Goal: Use online tool/utility: Utilize a website feature to perform a specific function

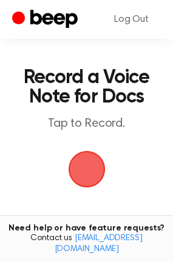
scroll to position [10, 0]
click at [83, 162] on span "button" at bounding box center [86, 168] width 53 height 53
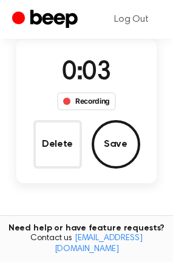
scroll to position [102, 0]
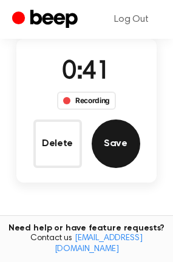
click at [101, 133] on button "Save" at bounding box center [116, 143] width 48 height 48
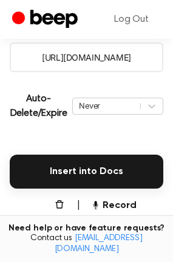
scroll to position [261, 0]
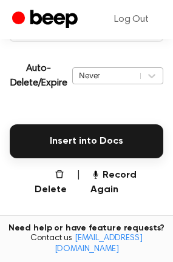
click at [105, 76] on div "Never" at bounding box center [106, 76] width 55 height 12
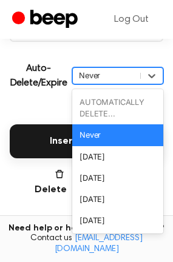
click at [111, 135] on div "Never" at bounding box center [117, 134] width 91 height 21
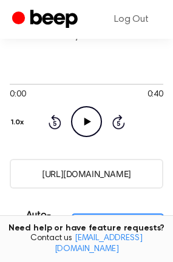
scroll to position [113, 0]
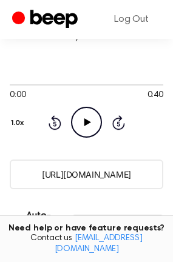
click at [81, 120] on icon "Play Audio" at bounding box center [86, 122] width 31 height 31
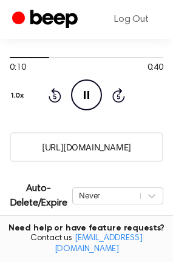
scroll to position [141, 0]
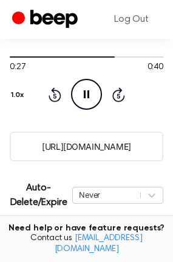
click at [87, 98] on icon at bounding box center [86, 94] width 5 height 8
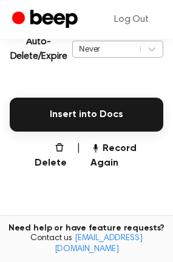
scroll to position [288, 0]
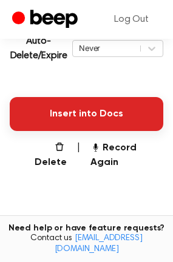
click at [85, 115] on button "Insert into Docs" at bounding box center [86, 114] width 153 height 34
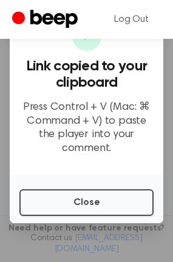
scroll to position [110, 0]
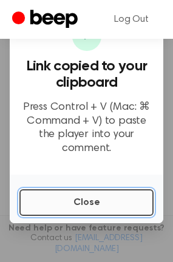
click at [99, 189] on button "Close" at bounding box center [86, 202] width 134 height 27
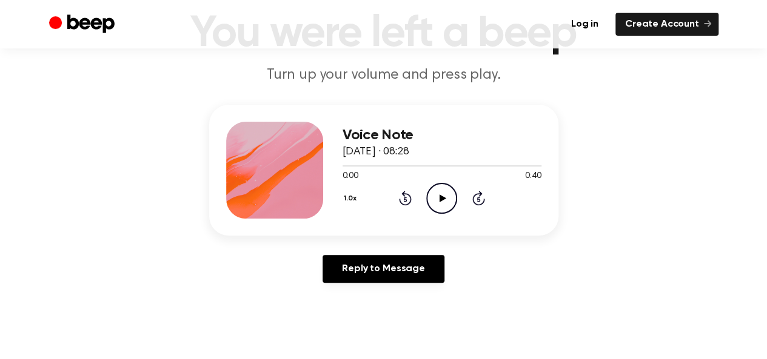
click at [445, 196] on icon "Play Audio" at bounding box center [441, 198] width 31 height 31
click at [437, 193] on icon "Pause Audio" at bounding box center [441, 198] width 31 height 31
click at [441, 195] on icon "Play Audio" at bounding box center [441, 198] width 31 height 31
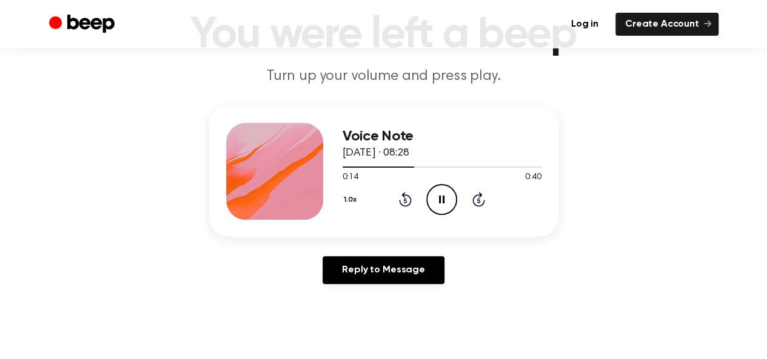
scroll to position [83, 0]
